Goal: Navigation & Orientation: Find specific page/section

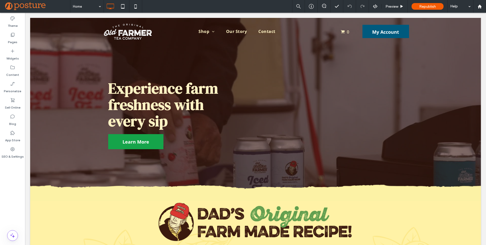
click at [13, 101] on div at bounding box center [243, 122] width 486 height 245
click at [13, 101] on icon at bounding box center [12, 100] width 5 height 5
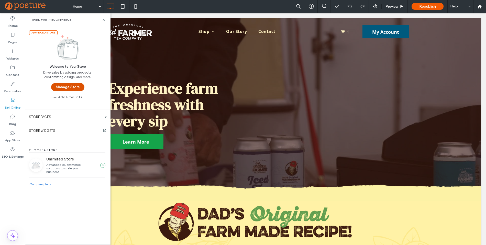
click at [57, 87] on button "Manage Store" at bounding box center [67, 87] width 33 height 8
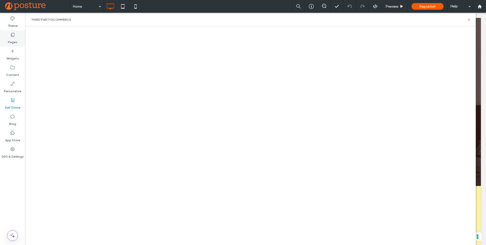
drag, startPoint x: 12, startPoint y: 24, endPoint x: 24, endPoint y: 42, distance: 22.6
click at [12, 24] on label "Theme" at bounding box center [13, 24] width 10 height 7
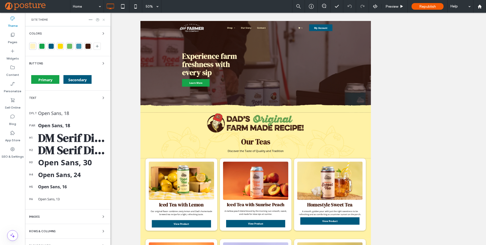
click at [104, 19] on icon at bounding box center [104, 20] width 4 height 4
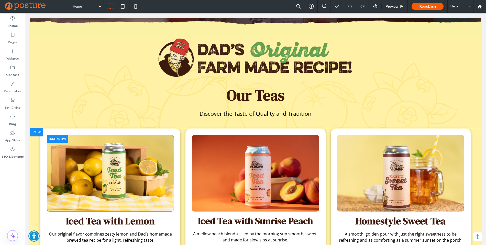
scroll to position [193, 0]
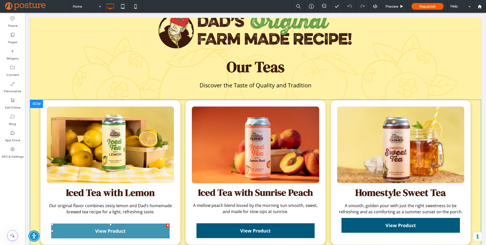
click at [109, 232] on span "View Product" at bounding box center [110, 231] width 30 height 6
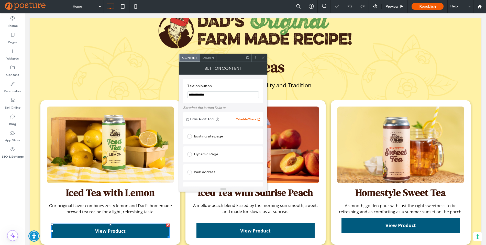
click at [141, 64] on h1 "Our Teas" at bounding box center [255, 67] width 307 height 22
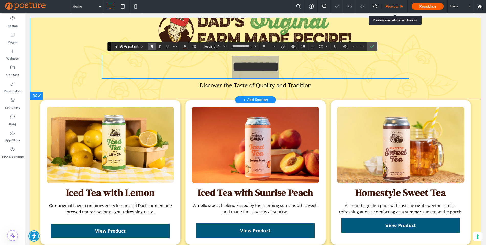
click at [391, 4] on div "Preview" at bounding box center [395, 6] width 26 height 13
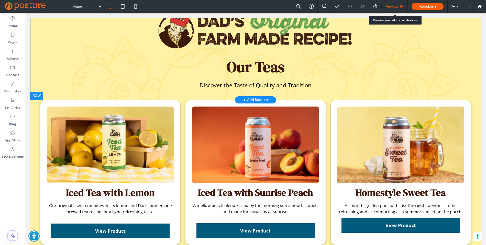
click at [385, 6] on span "Preview" at bounding box center [391, 6] width 13 height 4
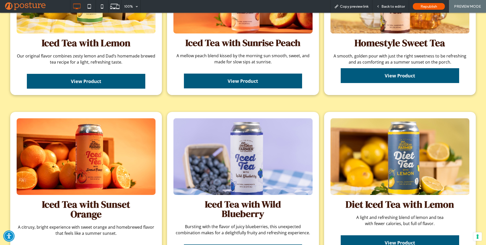
scroll to position [483, 0]
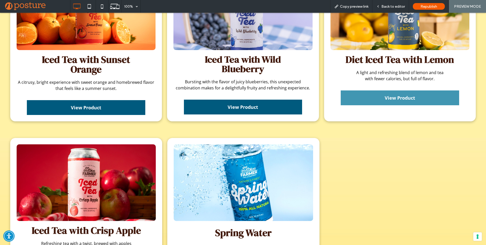
click at [361, 99] on link "View Product" at bounding box center [400, 98] width 118 height 15
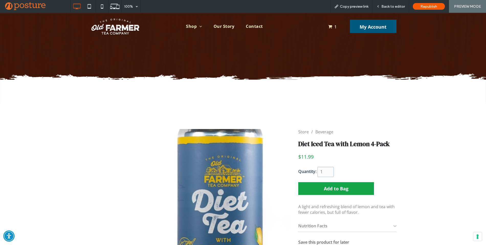
scroll to position [110, 0]
